Goal: Task Accomplishment & Management: Use online tool/utility

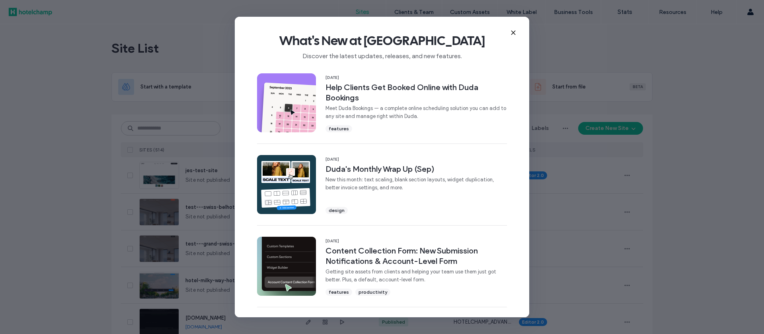
click at [513, 31] on icon at bounding box center [513, 32] width 6 height 6
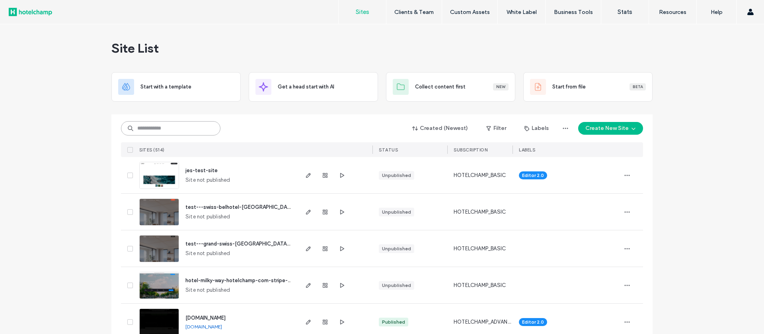
click at [168, 126] on input at bounding box center [171, 128] width 100 height 14
paste input "********"
type input "********"
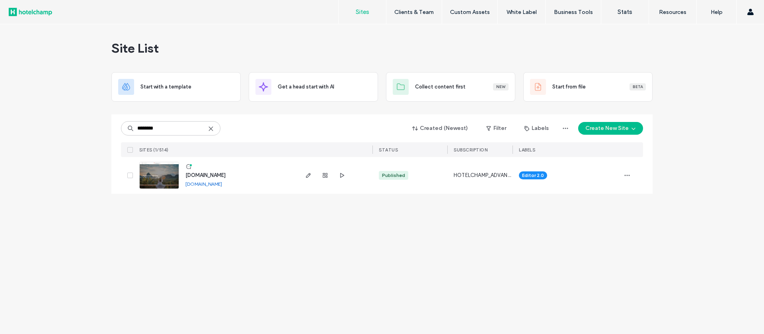
click at [180, 176] on div "[DOMAIN_NAME] [DOMAIN_NAME]" at bounding box center [238, 175] width 118 height 37
click at [166, 174] on img at bounding box center [159, 189] width 39 height 54
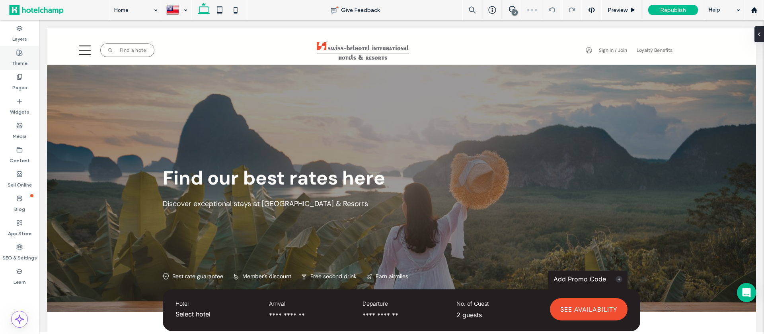
click at [25, 59] on label "Theme" at bounding box center [20, 61] width 16 height 11
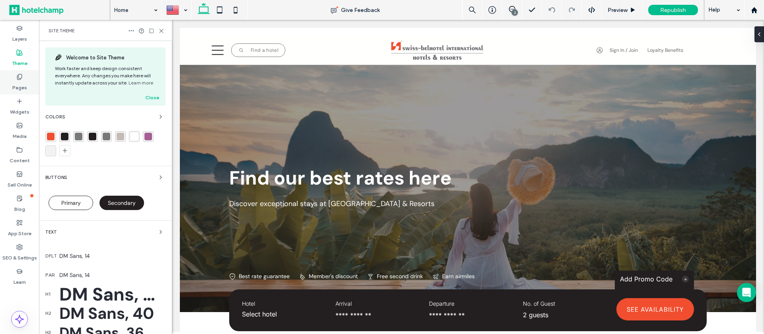
click at [22, 88] on label "Pages" at bounding box center [19, 85] width 15 height 11
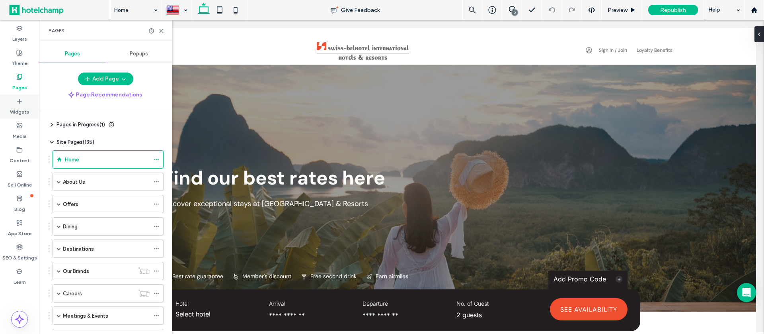
click at [20, 105] on label "Widgets" at bounding box center [20, 109] width 20 height 11
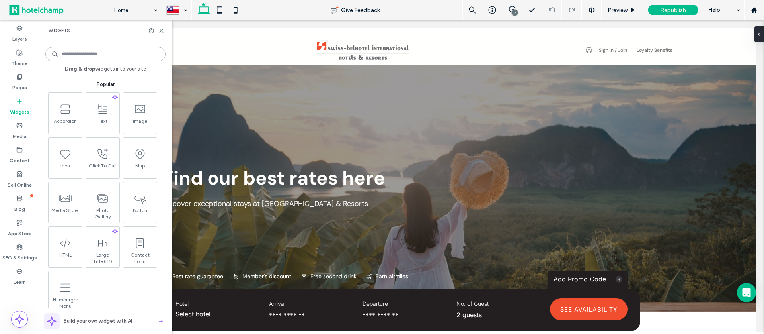
click at [78, 55] on input at bounding box center [105, 54] width 120 height 14
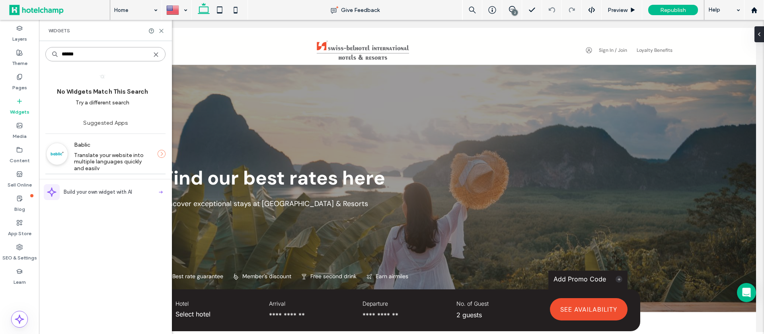
type input "******"
click at [99, 157] on span "Translate your website into multiple languages quickly and easily" at bounding box center [109, 162] width 71 height 20
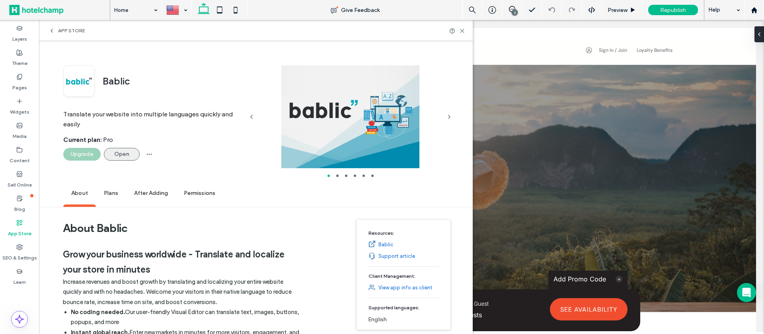
click at [125, 155] on button "Open" at bounding box center [122, 154] width 36 height 13
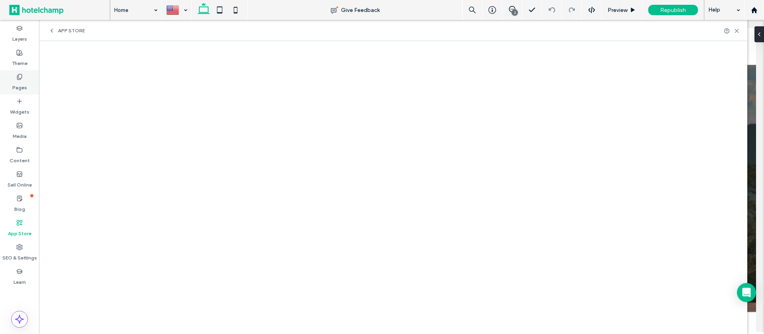
click at [21, 77] on icon at bounding box center [19, 77] width 6 height 6
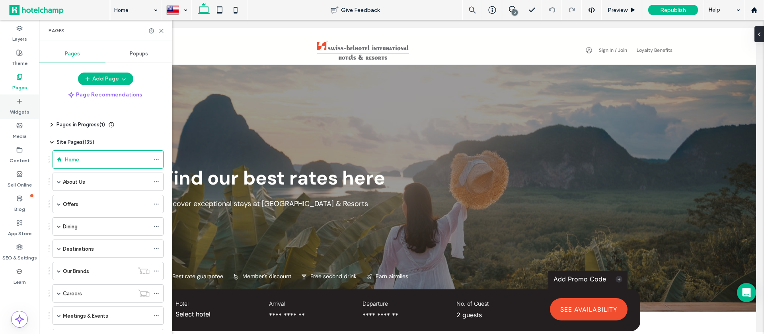
click at [22, 110] on label "Widgets" at bounding box center [20, 109] width 20 height 11
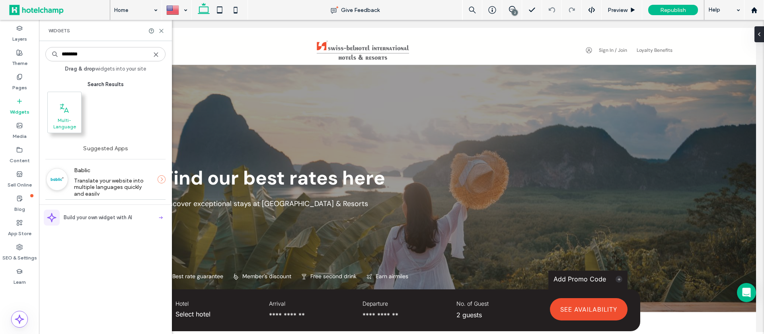
type input "********"
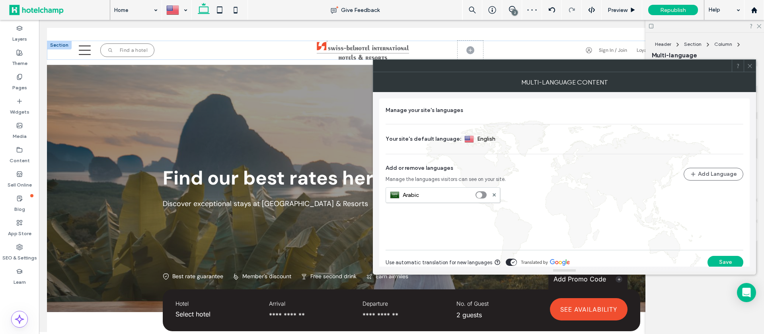
click at [751, 68] on icon at bounding box center [750, 66] width 6 height 6
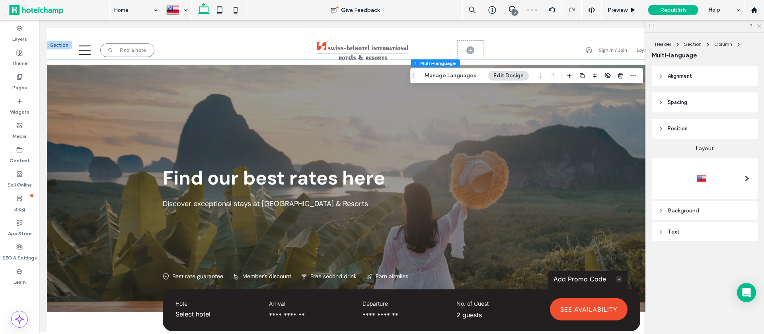
click at [759, 26] on use at bounding box center [759, 26] width 4 height 4
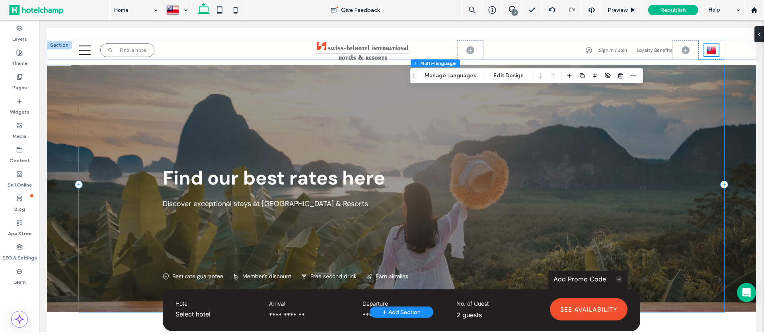
click at [707, 73] on div "Find our best rates here Discover exceptional stays at Swiss-Belhotel Internati…" at bounding box center [402, 184] width 646 height 255
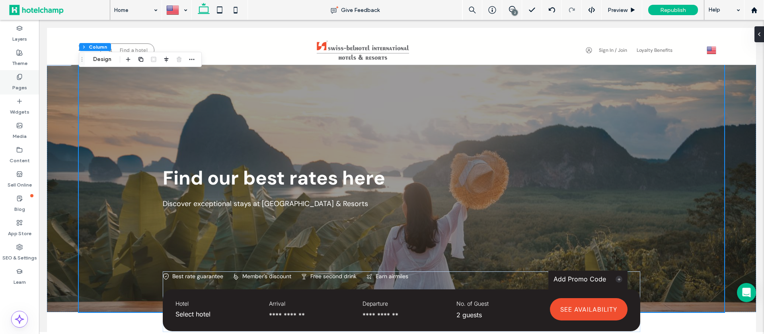
click at [21, 77] on icon at bounding box center [19, 77] width 6 height 6
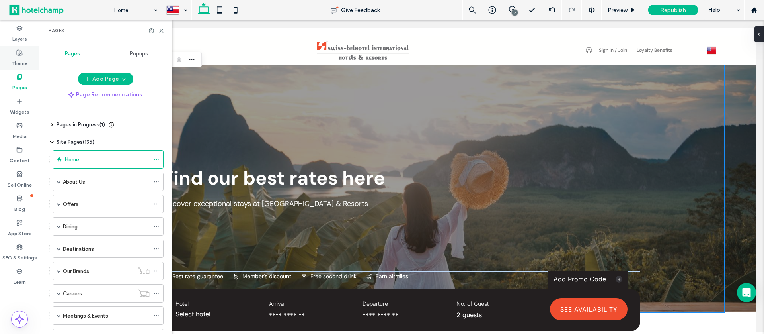
click at [25, 62] on label "Theme" at bounding box center [20, 61] width 16 height 11
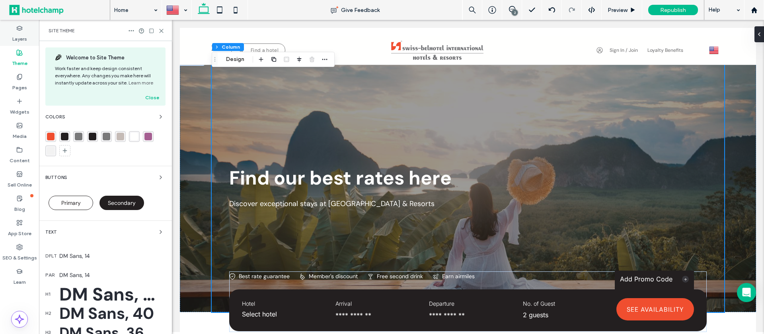
click at [24, 35] on label "Layers" at bounding box center [19, 36] width 15 height 11
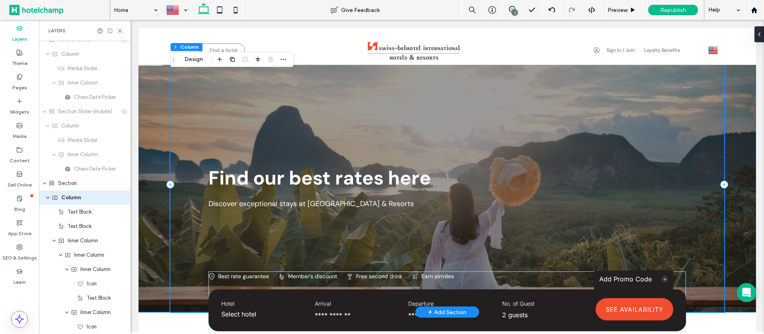
scroll to position [1696, 0]
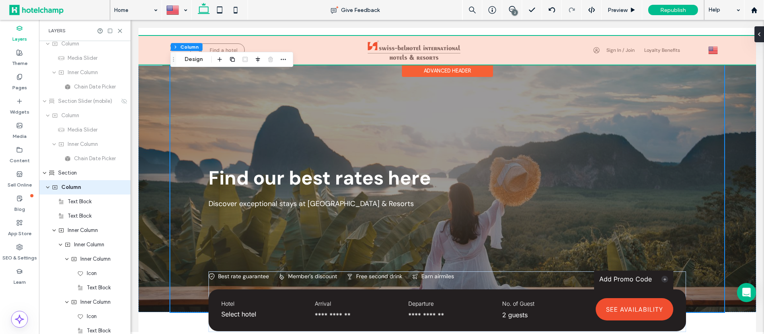
click at [703, 56] on div at bounding box center [448, 50] width 618 height 29
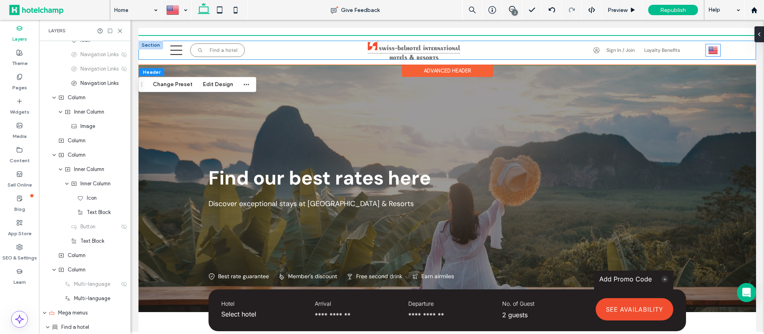
click at [709, 55] on img at bounding box center [714, 50] width 10 height 10
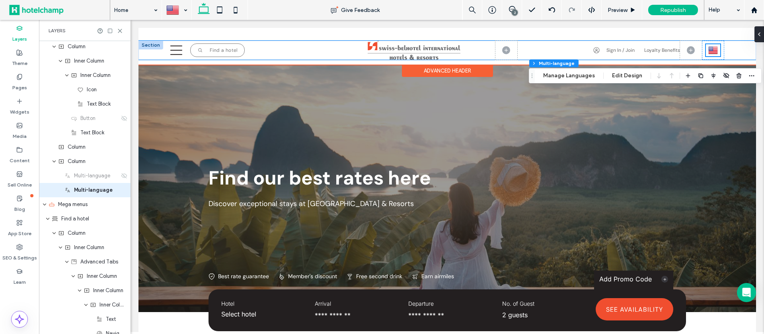
scroll to position [191, 0]
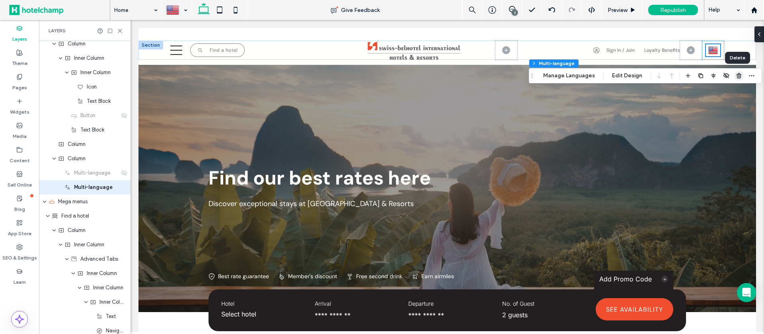
click at [736, 77] on icon "button" at bounding box center [739, 75] width 6 height 6
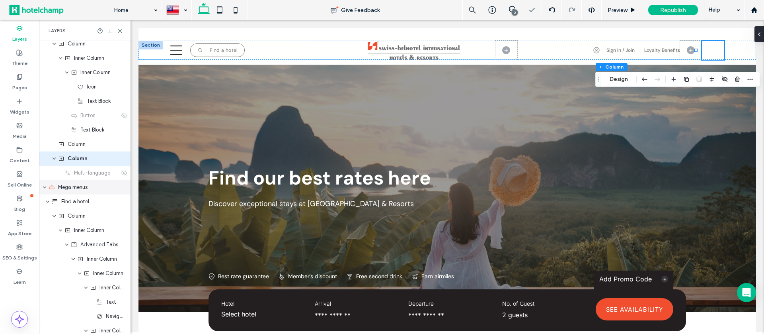
scroll to position [162, 0]
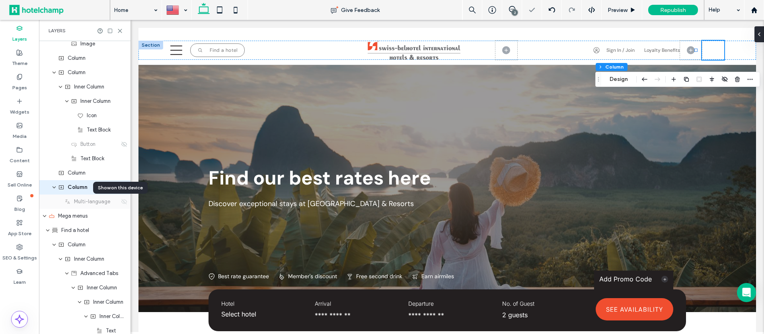
click at [121, 202] on icon at bounding box center [124, 201] width 6 height 6
click at [726, 81] on icon "button" at bounding box center [725, 79] width 6 height 6
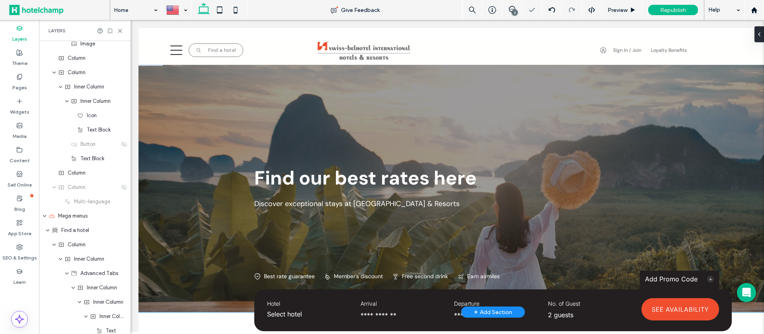
scroll to position [0, 92]
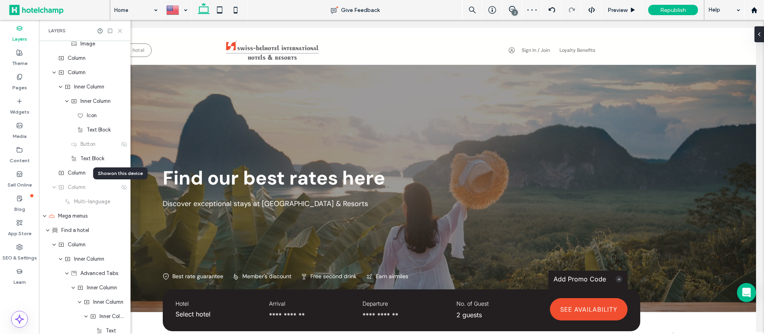
click at [121, 33] on icon at bounding box center [120, 31] width 6 height 6
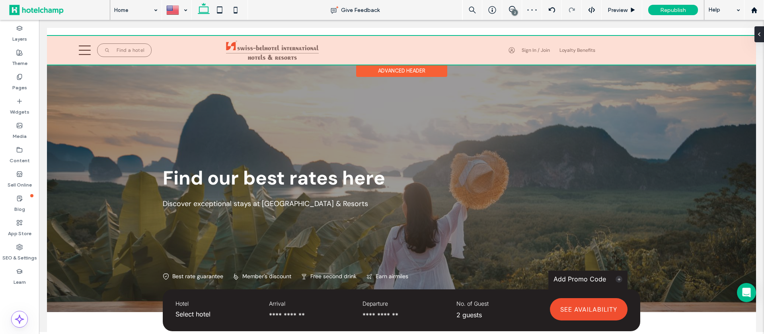
scroll to position [0, 0]
